Goal: Find specific page/section: Find specific page/section

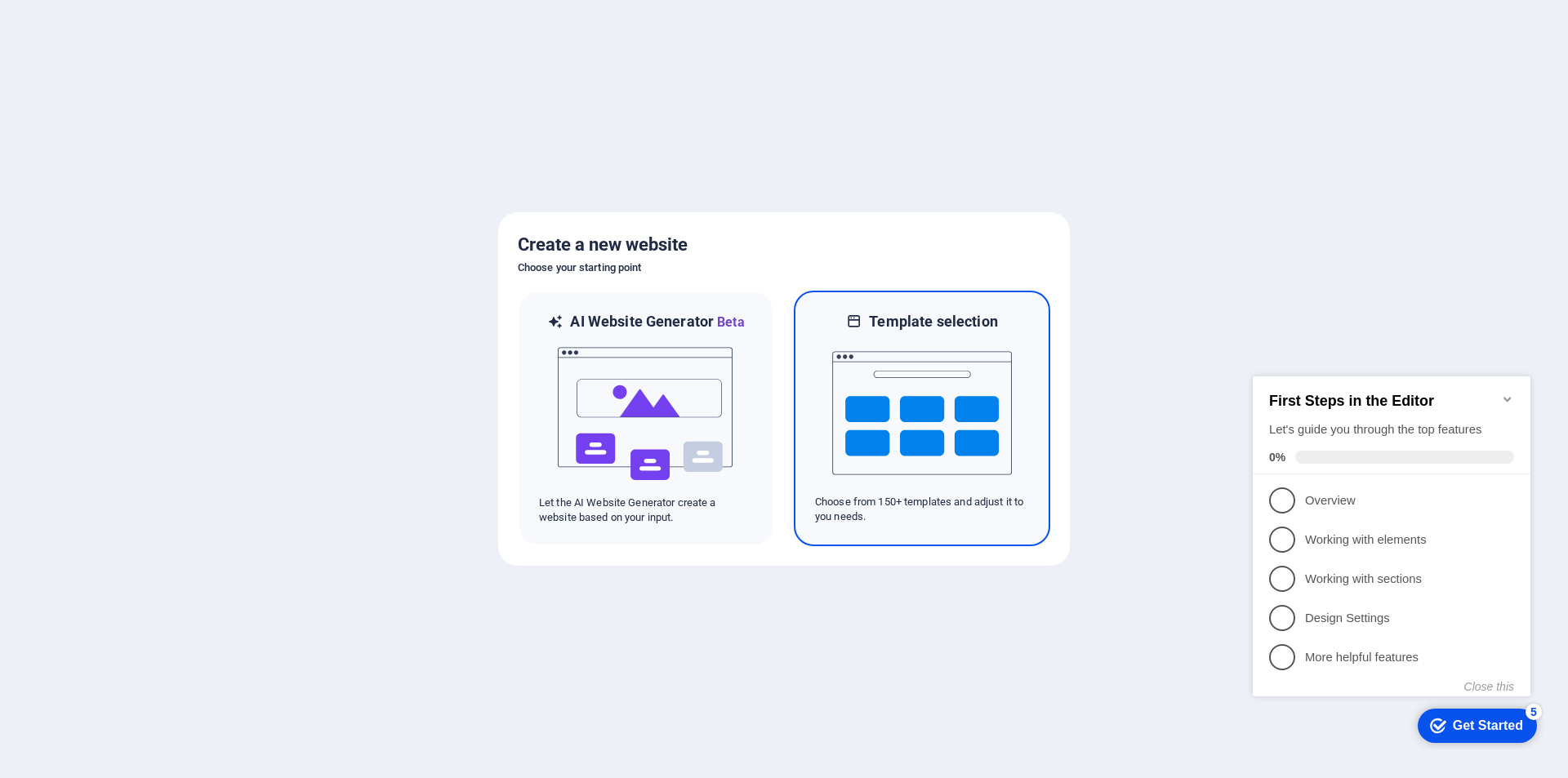
click at [960, 418] on img at bounding box center [921, 413] width 180 height 163
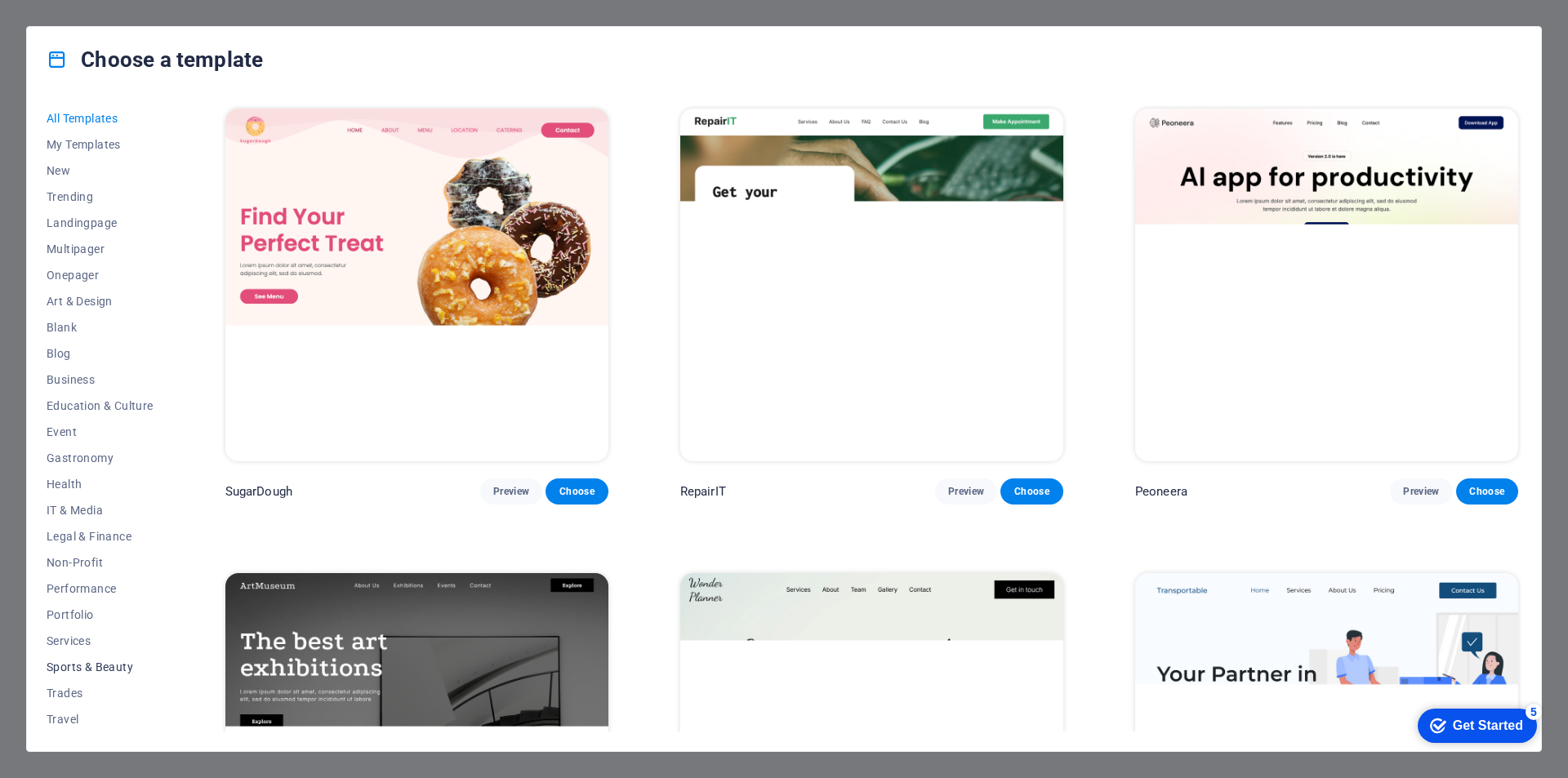
scroll to position [27, 0]
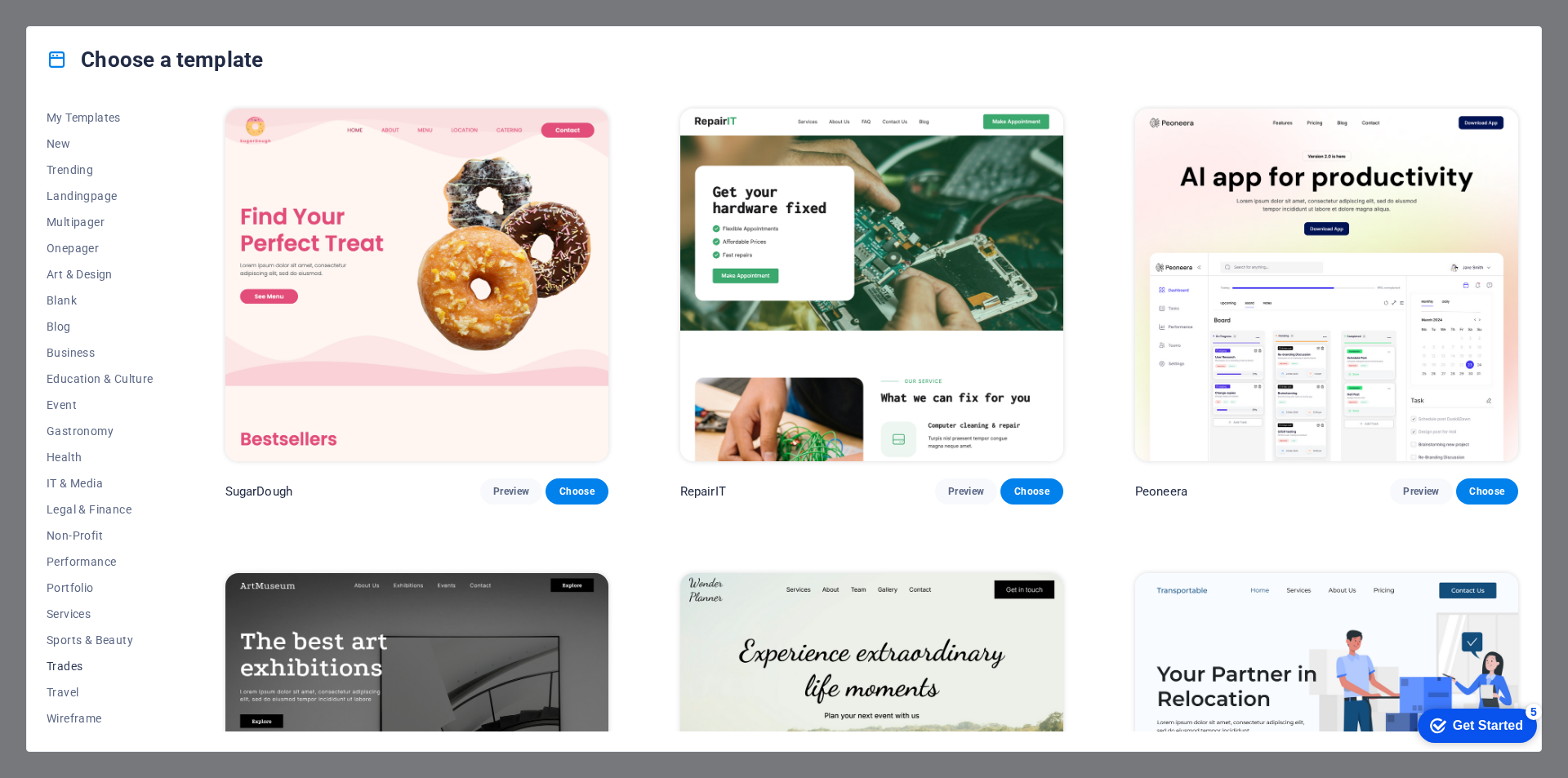
click at [73, 658] on button "Trades" at bounding box center [100, 666] width 107 height 26
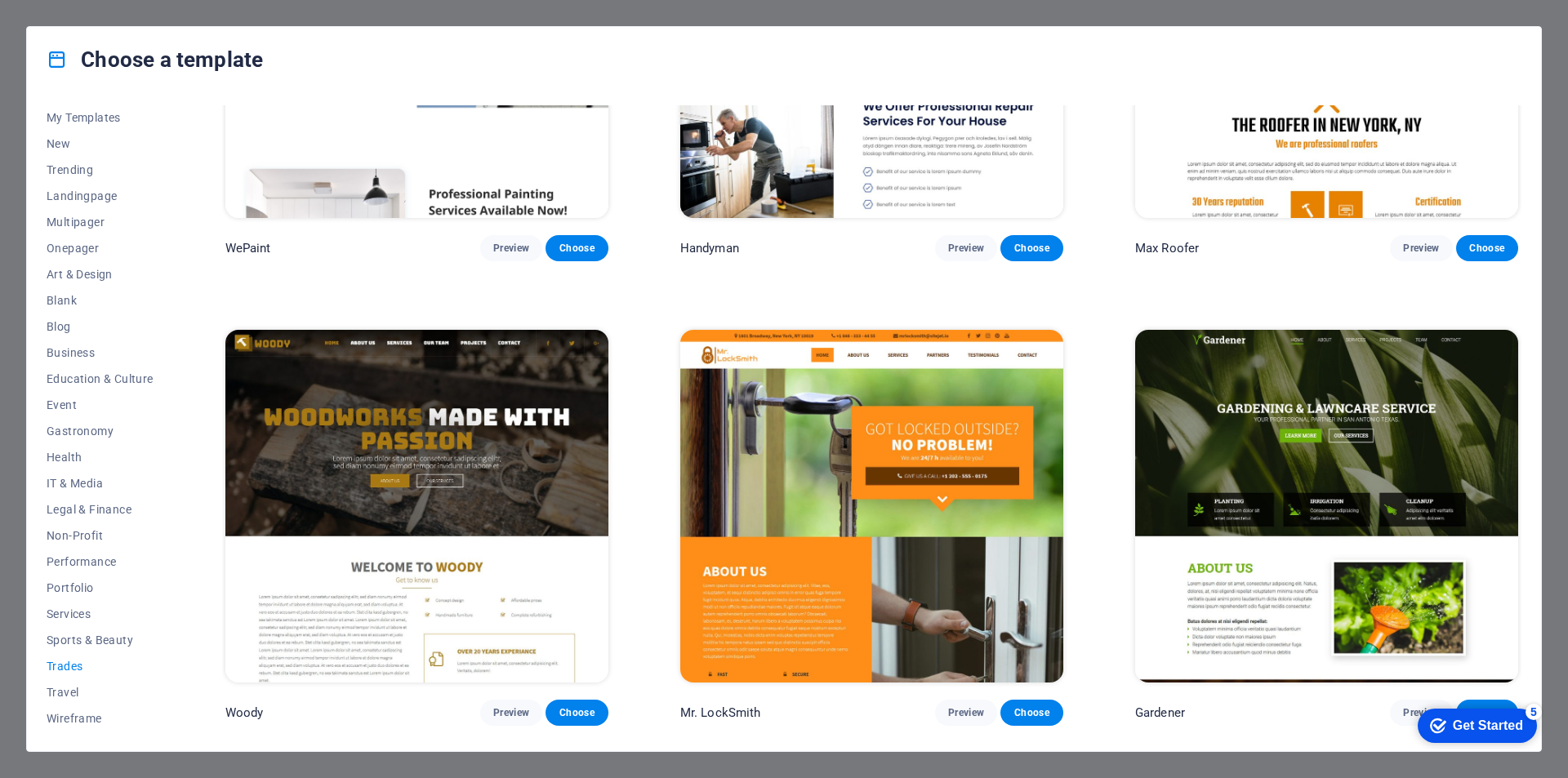
scroll to position [245, 0]
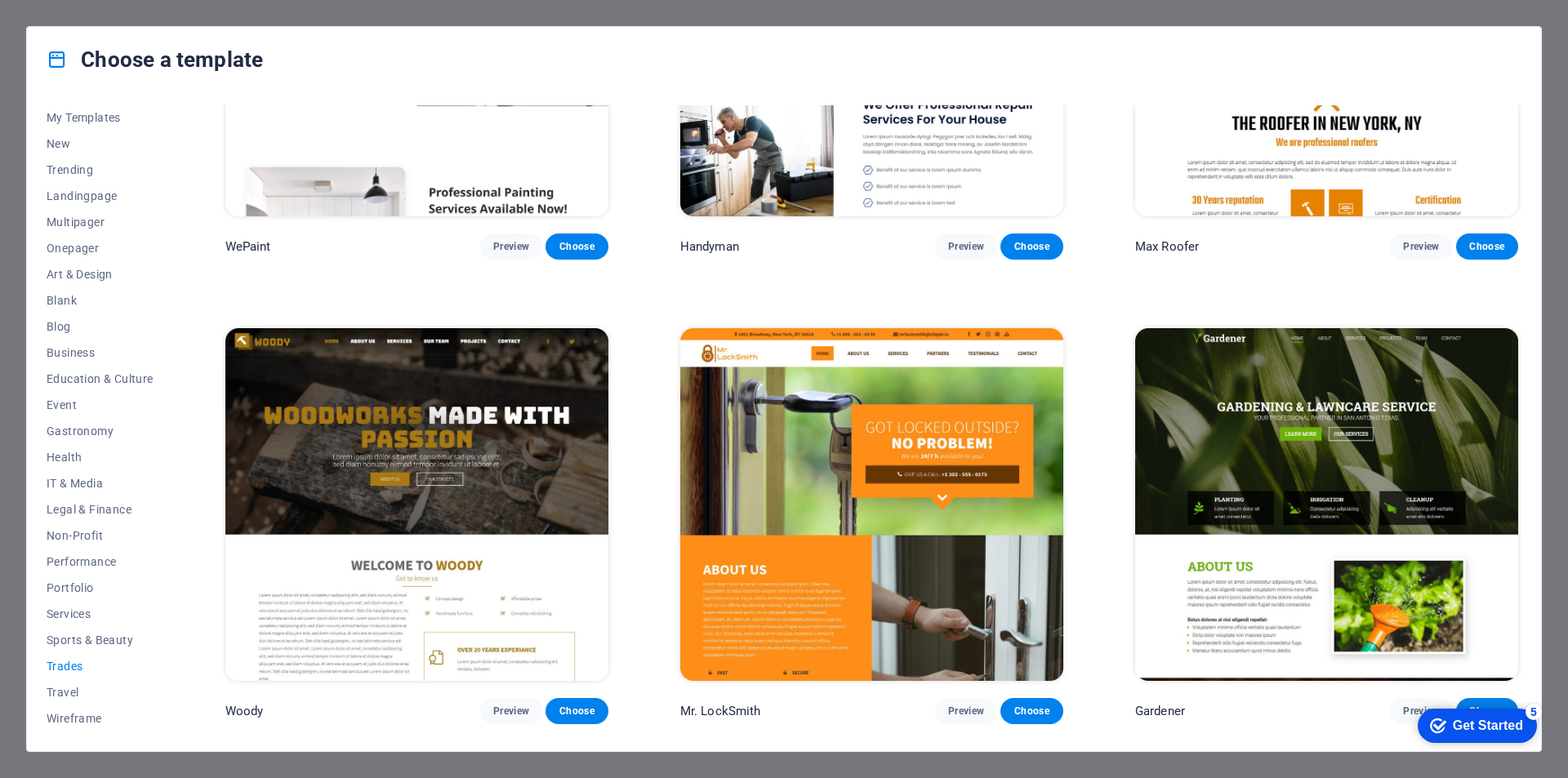
click at [382, 458] on img at bounding box center [416, 504] width 383 height 353
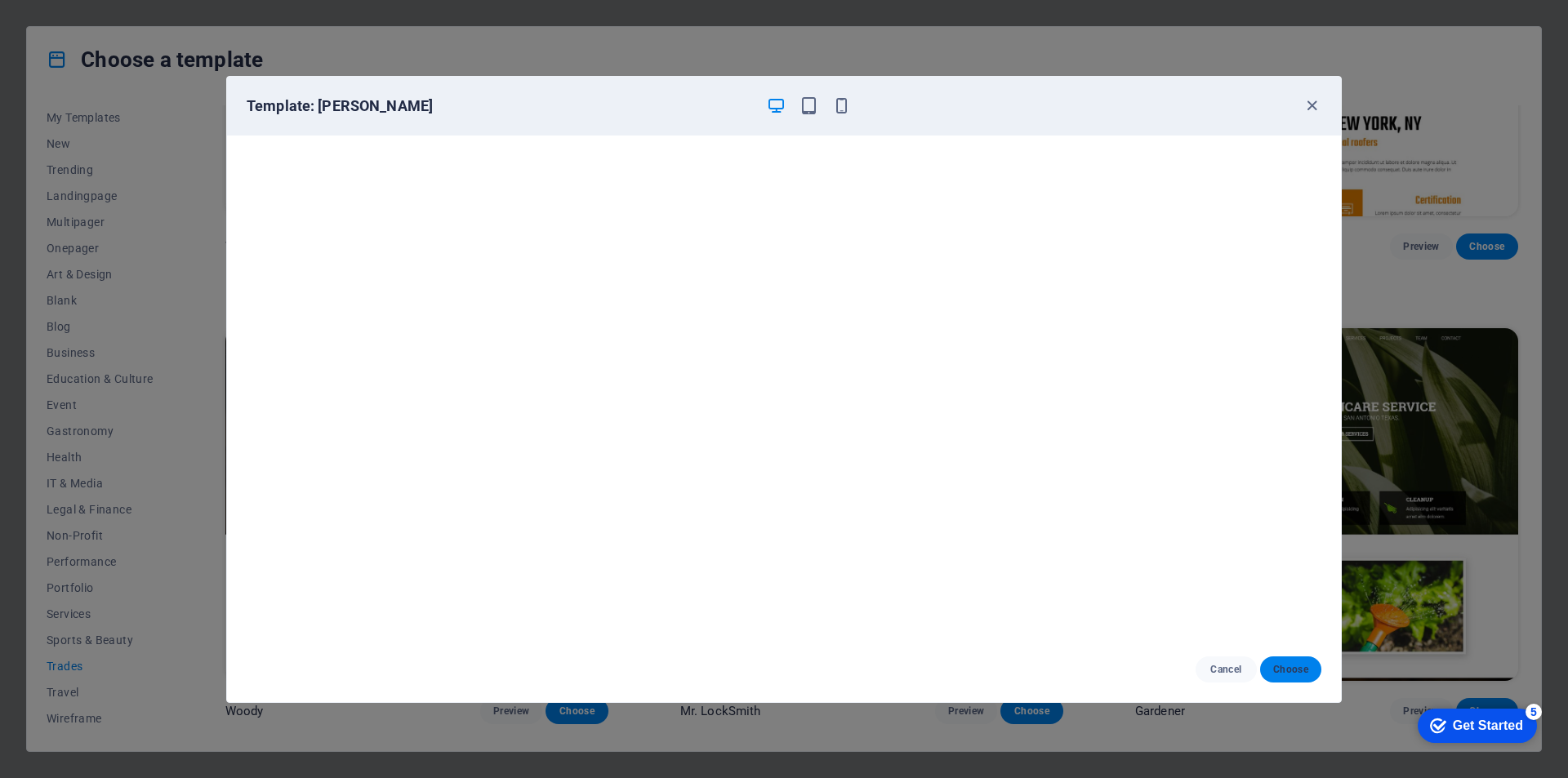
click at [1301, 670] on span "Choose" at bounding box center [1291, 669] width 35 height 13
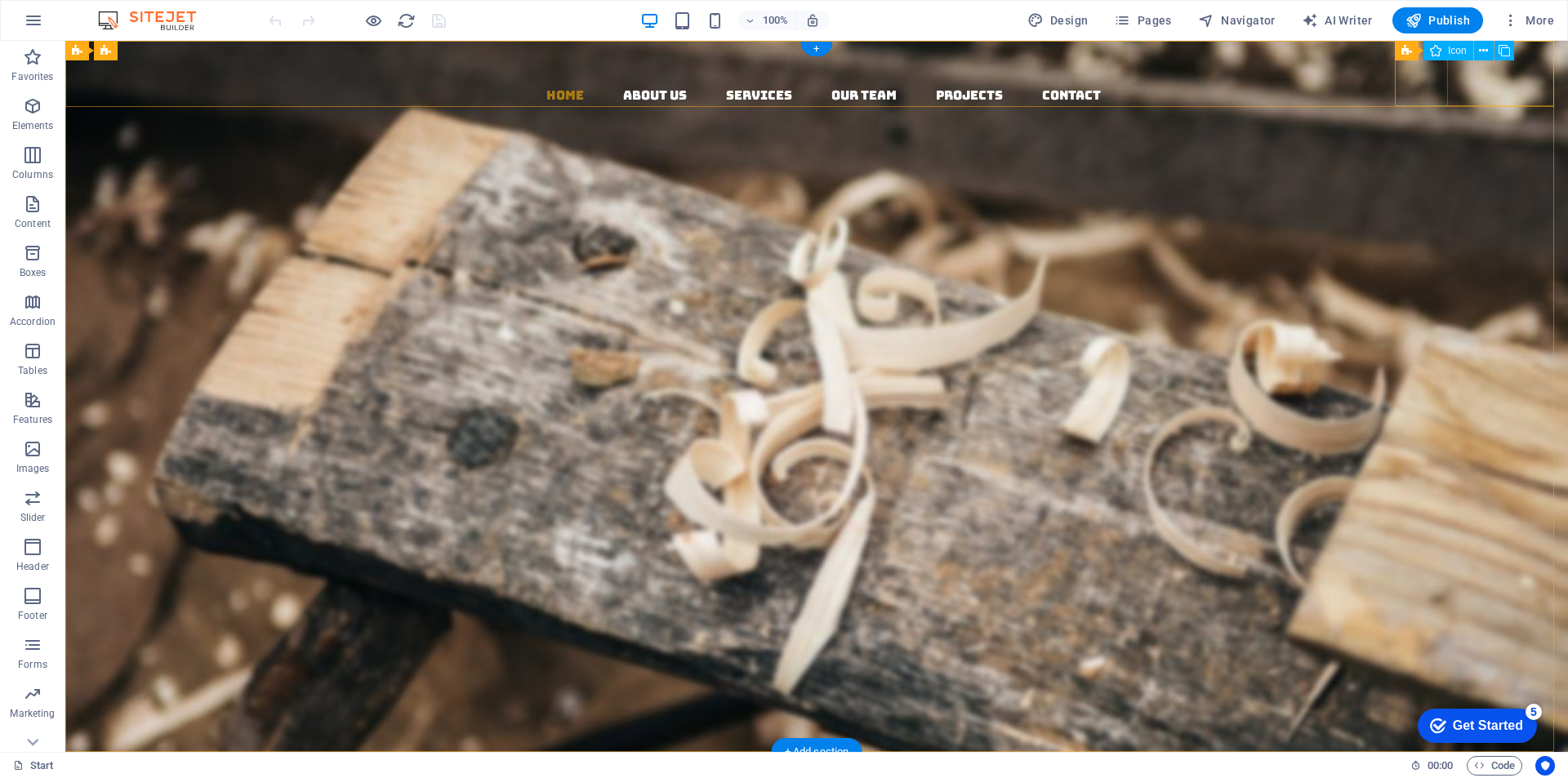
click at [1418, 106] on figure at bounding box center [823, 138] width 1490 height 65
